Goal: Check status: Check status

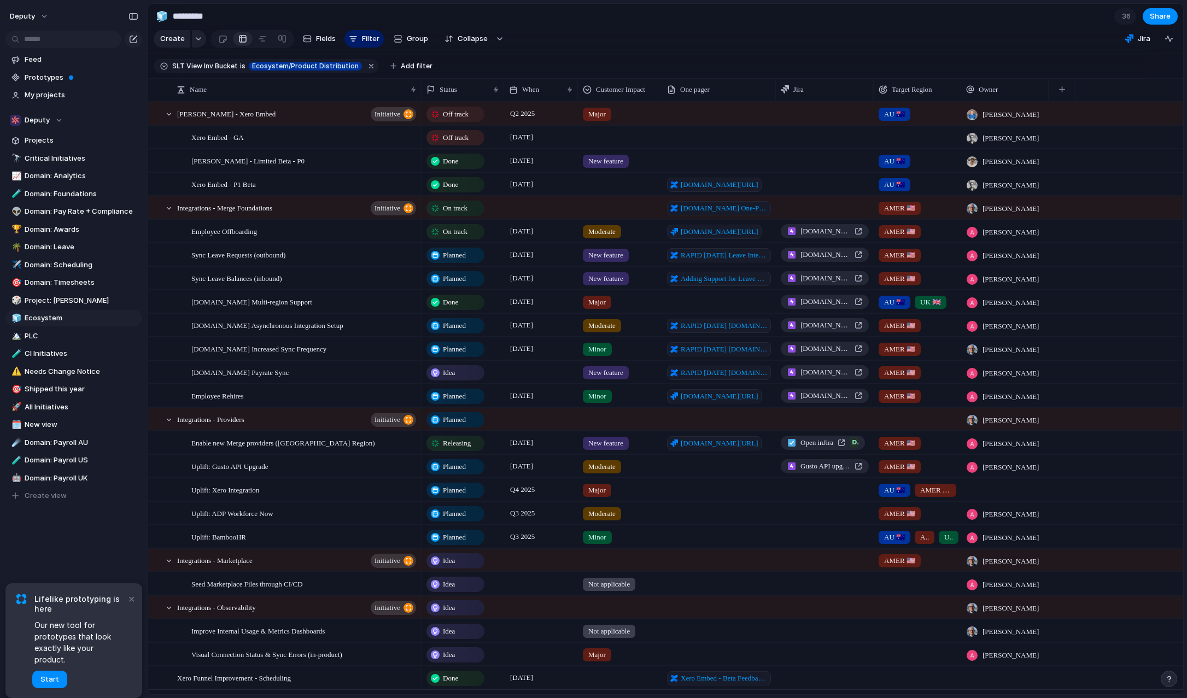
click at [458, 444] on span "Releasing" at bounding box center [457, 443] width 28 height 11
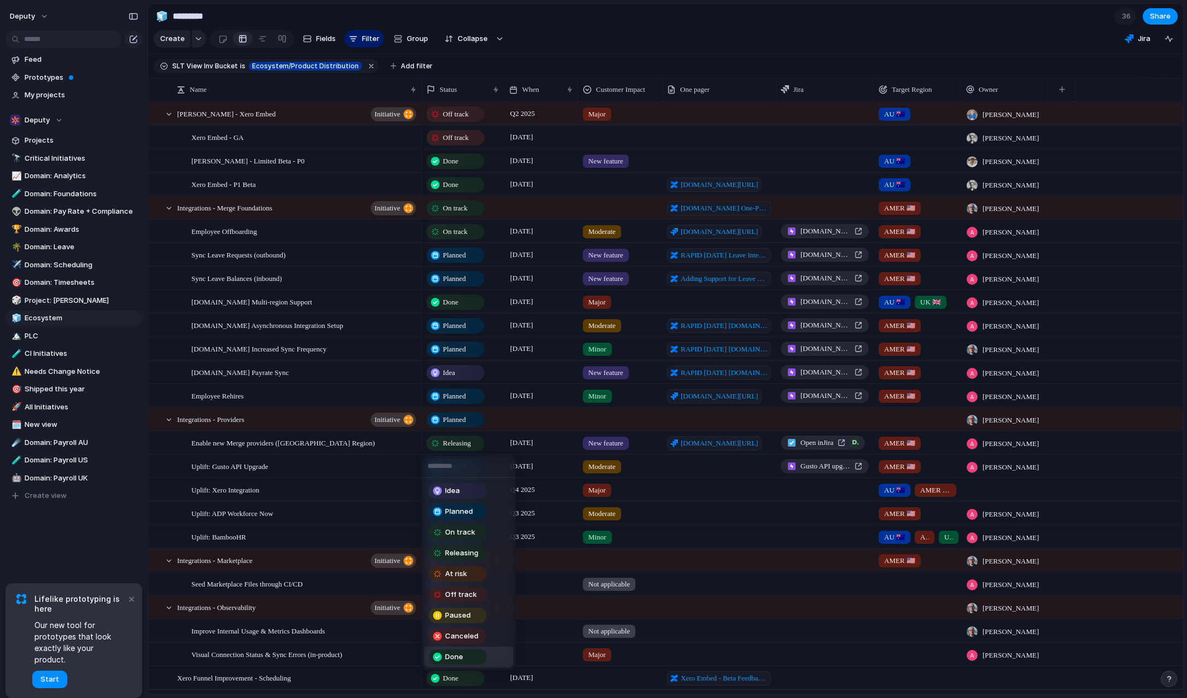
click at [448, 660] on span "Done" at bounding box center [454, 657] width 18 height 11
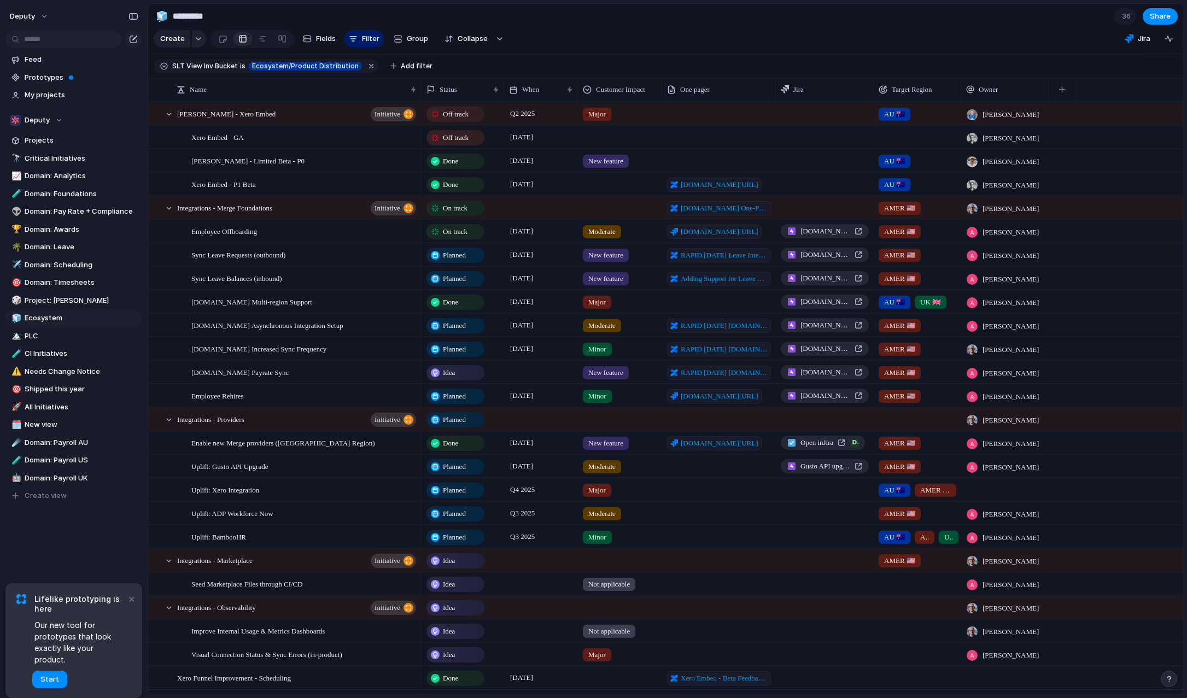
click at [457, 255] on span "Planned" at bounding box center [454, 255] width 23 height 11
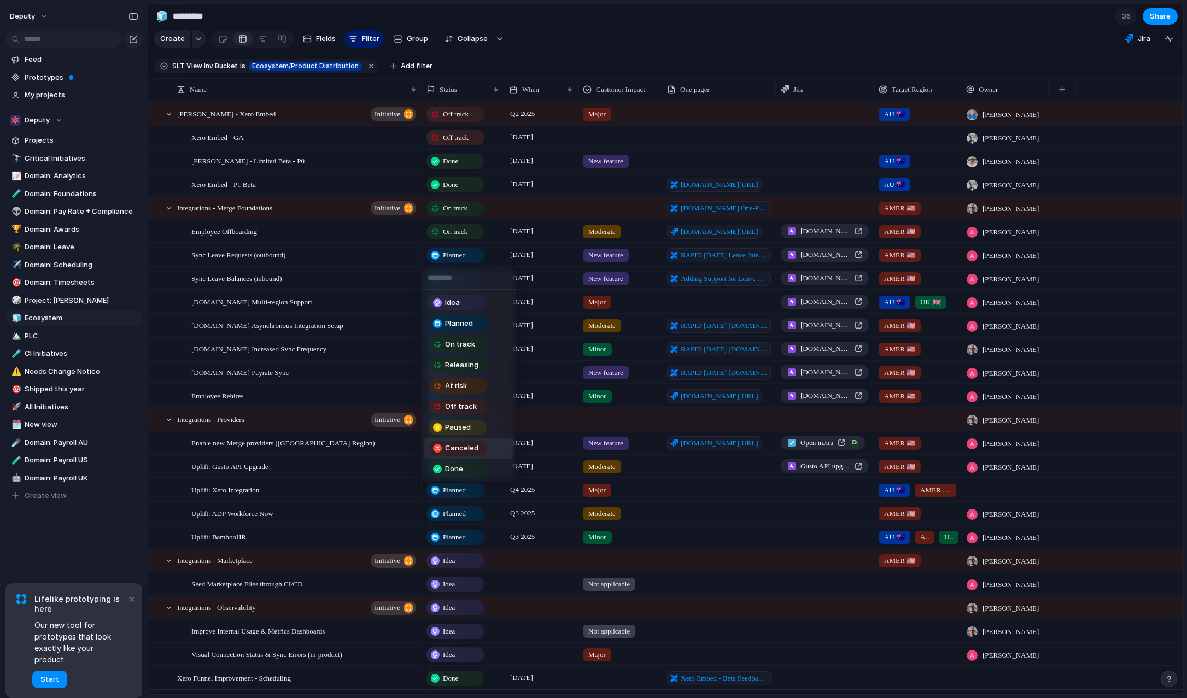
click at [450, 447] on span "Canceled" at bounding box center [461, 448] width 33 height 11
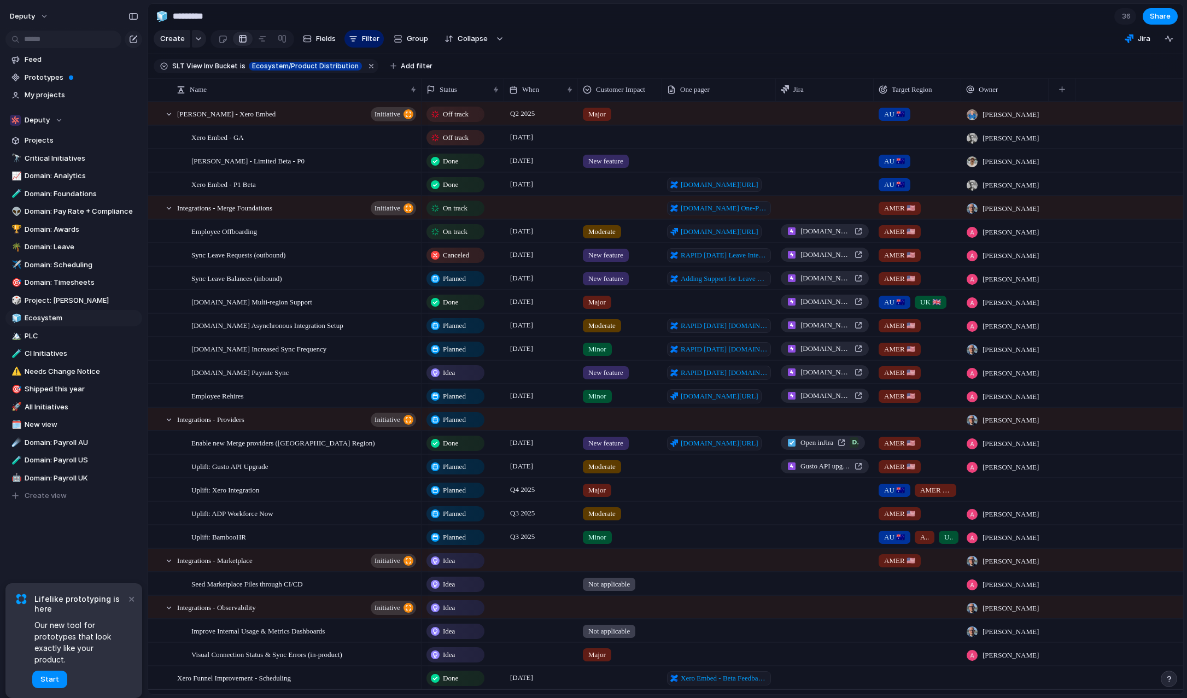
click at [607, 257] on span "New feature" at bounding box center [606, 255] width 35 height 11
click at [607, 257] on div "Not applicable Minor Moderate Major New feature No Customer Impact" at bounding box center [593, 349] width 1187 height 698
